Goal: Navigation & Orientation: Find specific page/section

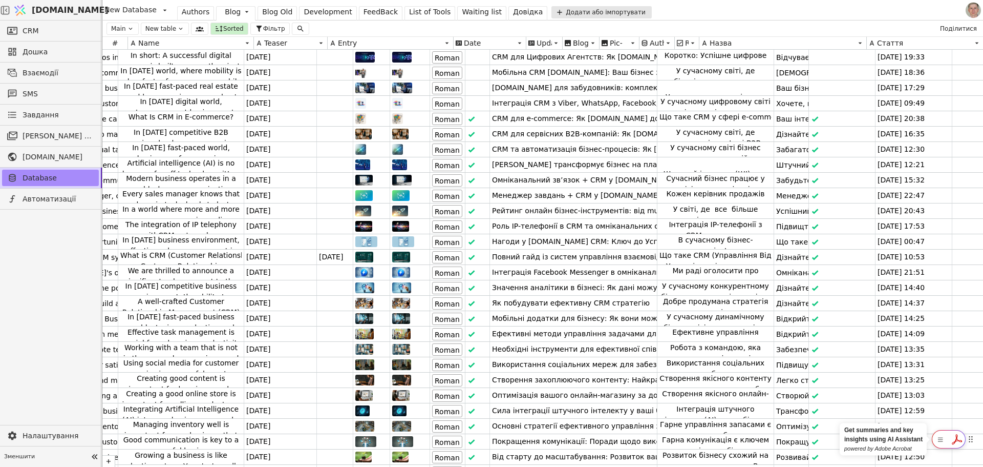
scroll to position [0, 217]
click at [943, 439] on rect "Show Acrobat AI FAB View Settings" at bounding box center [940, 439] width 7 height 7
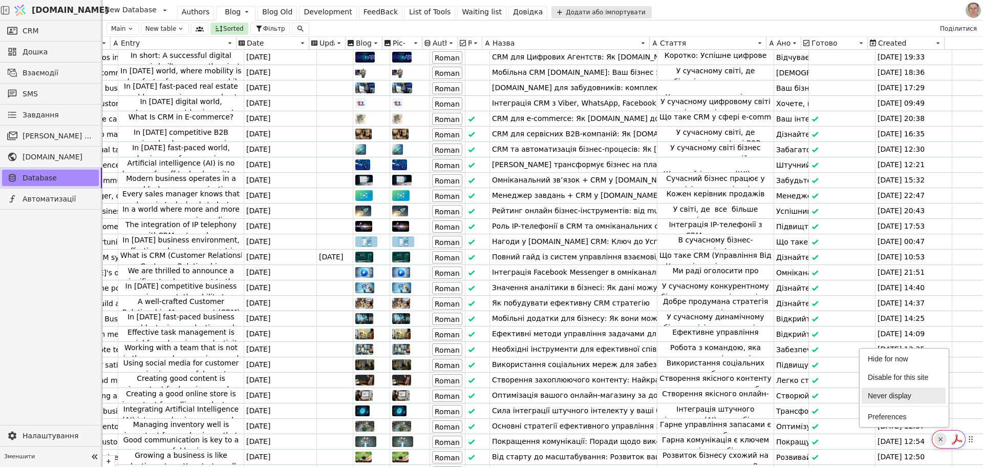
click at [922, 395] on li "Never display" at bounding box center [904, 395] width 84 height 16
